Goal: Transaction & Acquisition: Purchase product/service

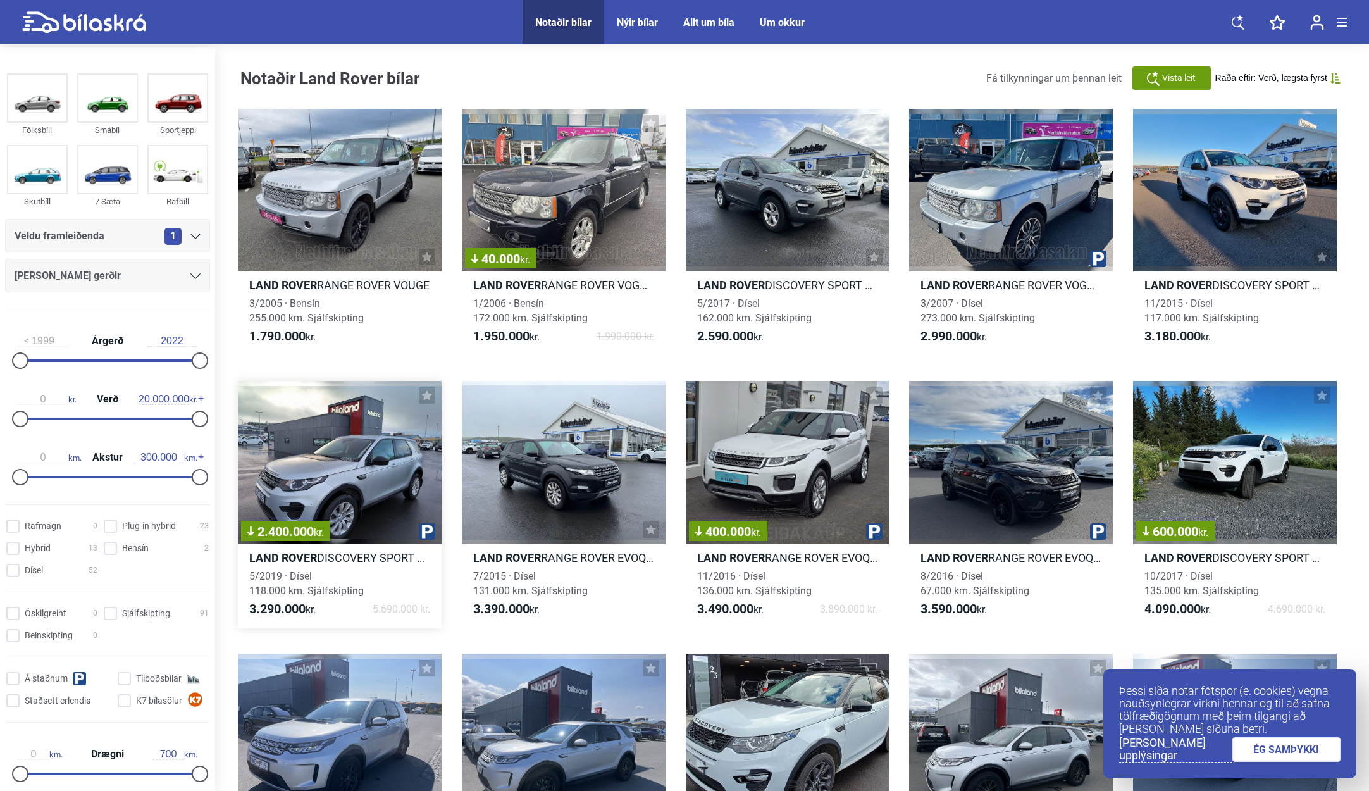
click at [352, 482] on div "2.400.000 kr." at bounding box center [340, 462] width 204 height 163
click at [1189, 284] on b "Land Rover" at bounding box center [1178, 284] width 68 height 13
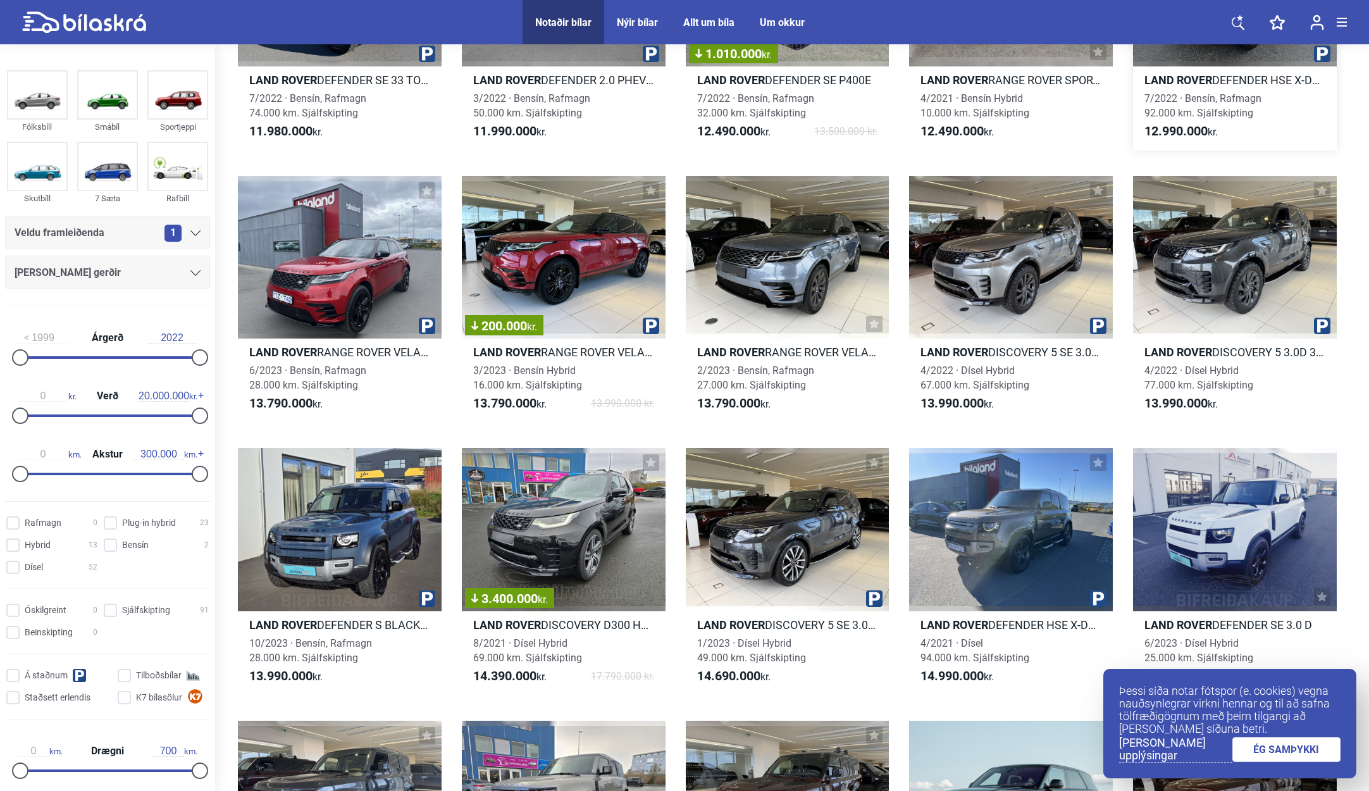
scroll to position [4832, 0]
